Goal: Task Accomplishment & Management: Manage account settings

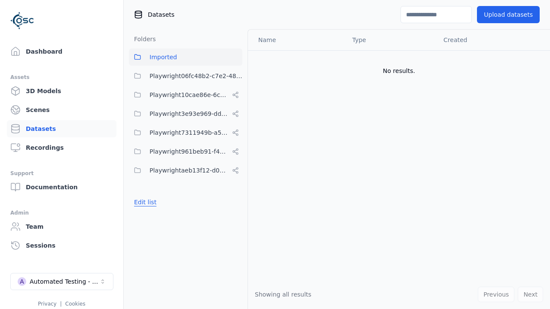
click at [143, 202] on button "Edit list" at bounding box center [145, 202] width 33 height 15
click at [151, 202] on link "Create folder" at bounding box center [154, 202] width 40 height 9
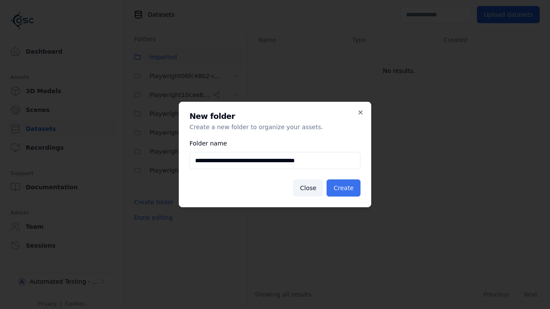
type input "**********"
click at [345, 188] on button "Create" at bounding box center [343, 188] width 34 height 17
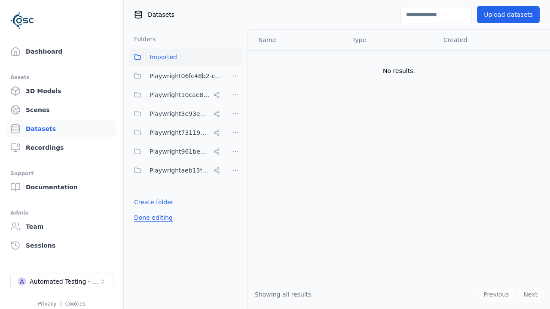
click at [151, 225] on button "Done editing" at bounding box center [153, 217] width 49 height 15
click at [143, 221] on button "Done editing" at bounding box center [153, 217] width 49 height 15
click at [235, 189] on html "Support Dashboard Assets 3D Models Scenes Datasets Recordings Support Documenta…" at bounding box center [275, 154] width 550 height 309
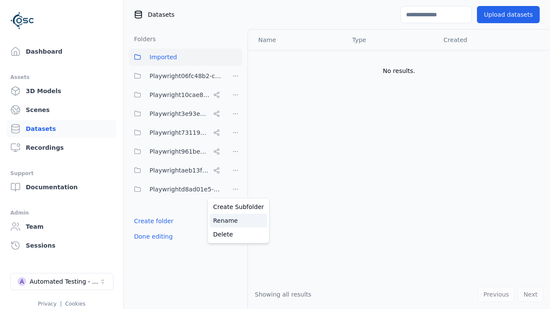
click at [235, 220] on div "Rename" at bounding box center [239, 221] width 58 height 14
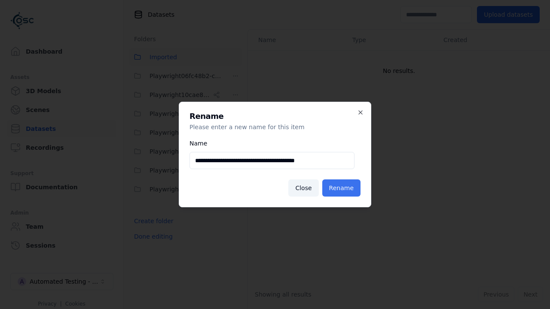
click at [271, 161] on input "**********" at bounding box center [271, 160] width 165 height 17
type input "**********"
click at [343, 188] on button "Rename" at bounding box center [341, 188] width 38 height 17
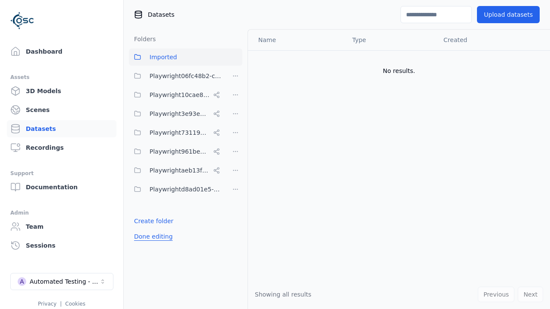
click at [151, 237] on button "Done editing" at bounding box center [153, 236] width 49 height 15
click at [143, 221] on button "Edit list" at bounding box center [145, 220] width 33 height 15
click at [235, 170] on html "Support Dashboard Assets 3D Models Scenes Datasets Recordings Support Documenta…" at bounding box center [275, 154] width 550 height 309
click at [235, 215] on div "Delete" at bounding box center [239, 216] width 58 height 14
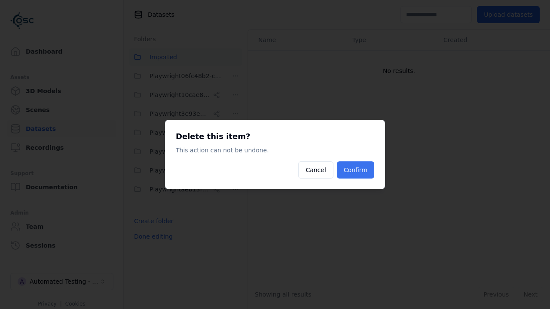
click at [356, 170] on button "Confirm" at bounding box center [355, 169] width 37 height 17
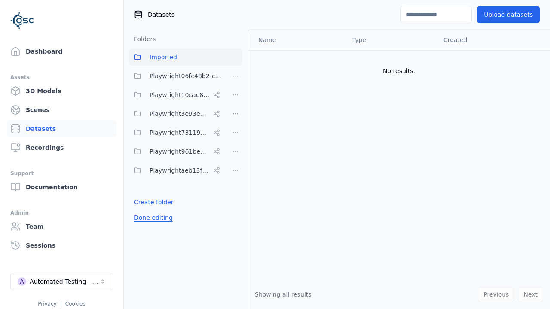
click at [151, 218] on button "Done editing" at bounding box center [153, 217] width 49 height 15
